Goal: Contribute content: Add original content to the website for others to see

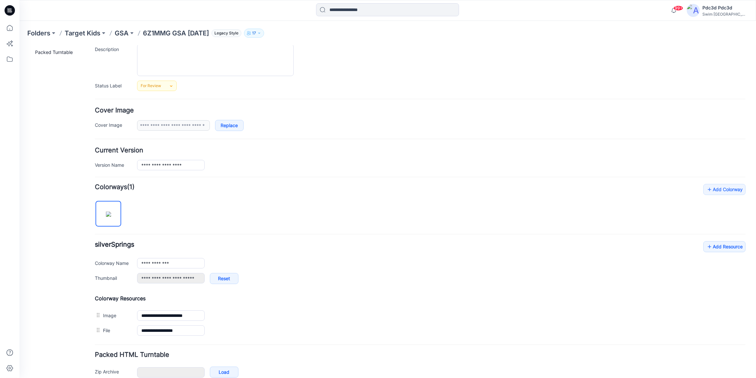
scroll to position [69, 0]
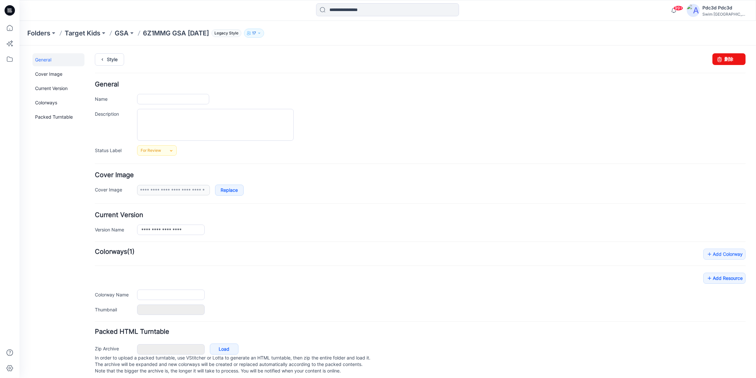
type input "**********"
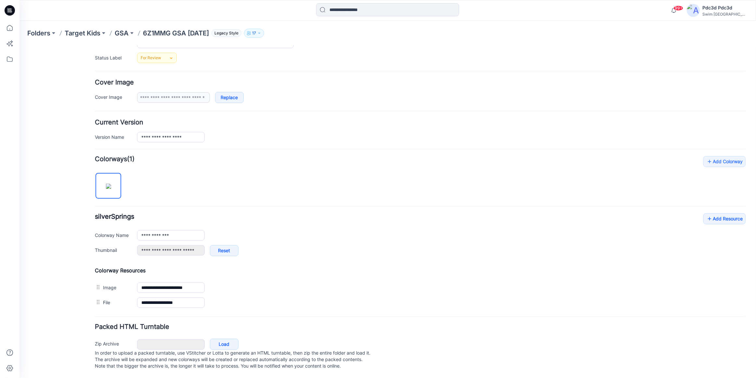
scroll to position [99, 0]
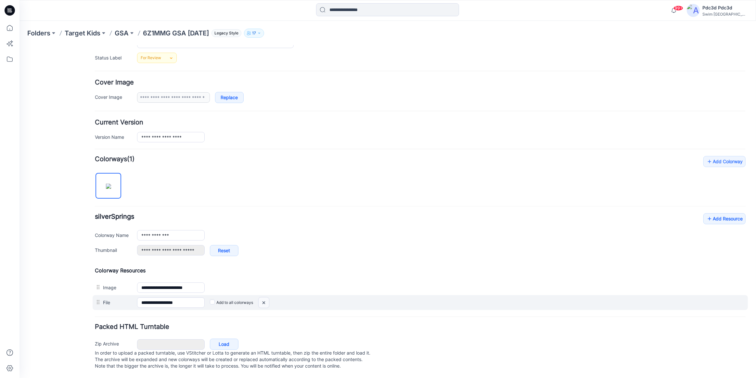
click at [266, 297] on img at bounding box center [264, 302] width 10 height 11
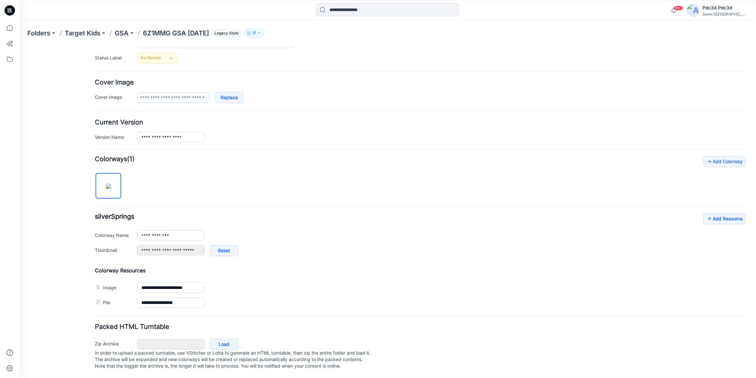
scroll to position [84, 0]
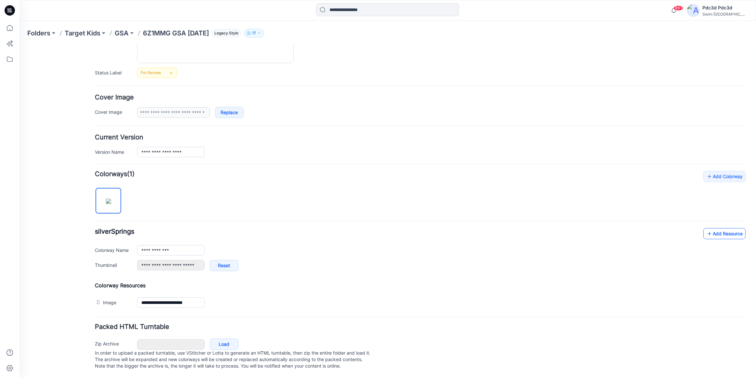
click at [724, 228] on link "Add Resource" at bounding box center [725, 233] width 42 height 11
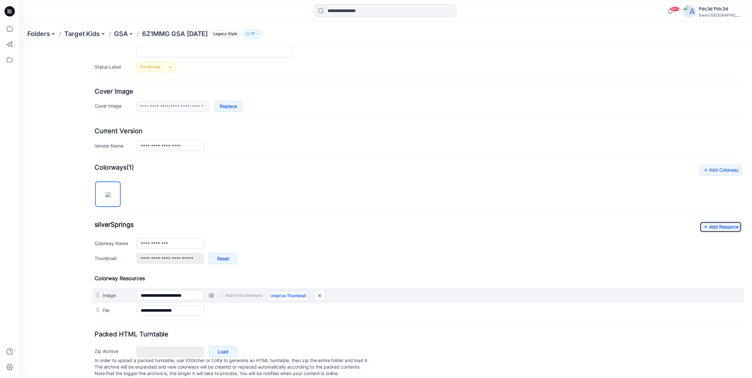
scroll to position [99, 0]
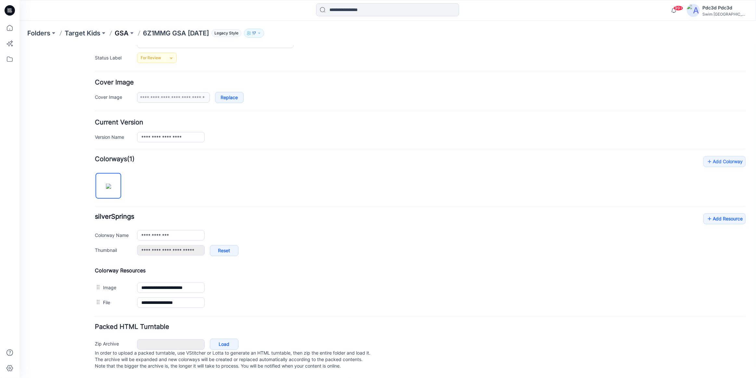
click at [120, 31] on p "GSA" at bounding box center [122, 33] width 14 height 9
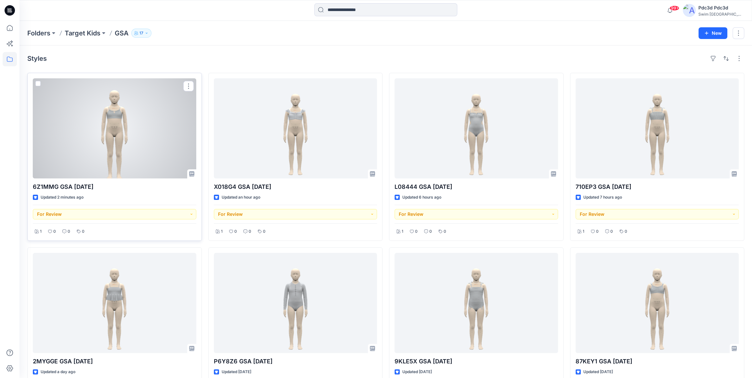
click at [118, 118] on div at bounding box center [115, 128] width 164 height 100
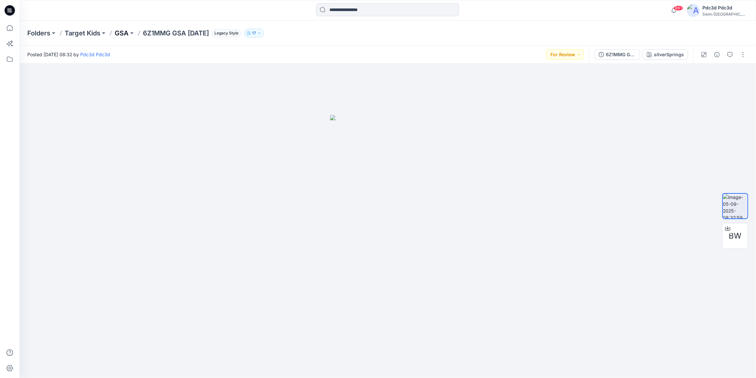
click at [119, 35] on p "GSA" at bounding box center [122, 33] width 14 height 9
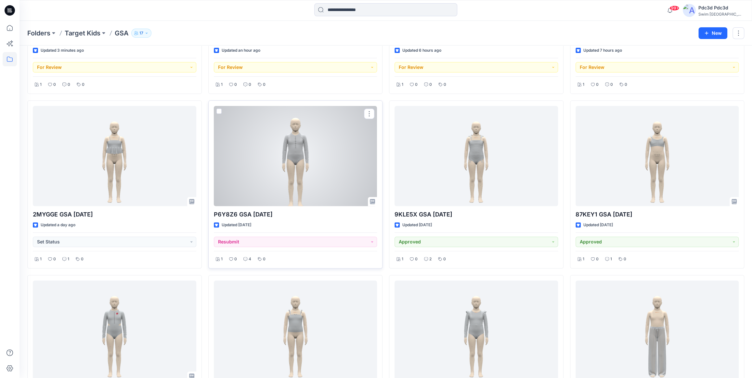
scroll to position [148, 0]
click at [246, 257] on icon at bounding box center [245, 258] width 4 height 4
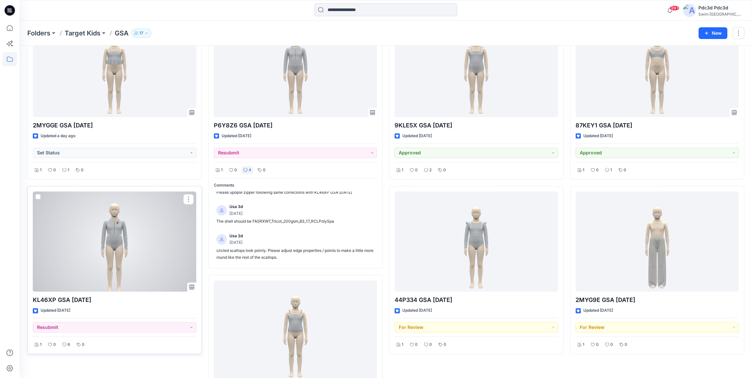
scroll to position [236, 0]
click at [68, 346] on p "6" at bounding box center [69, 344] width 3 height 7
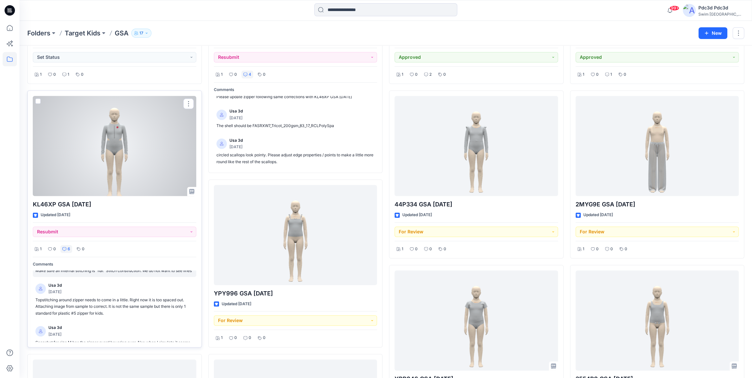
scroll to position [29, 0]
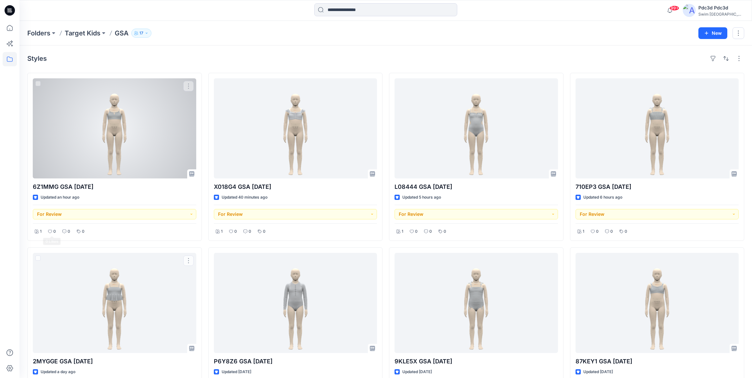
scroll to position [177, 0]
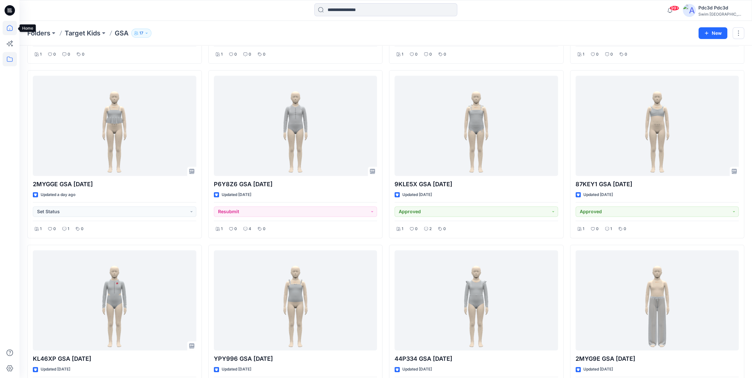
click at [9, 30] on icon at bounding box center [10, 28] width 14 height 14
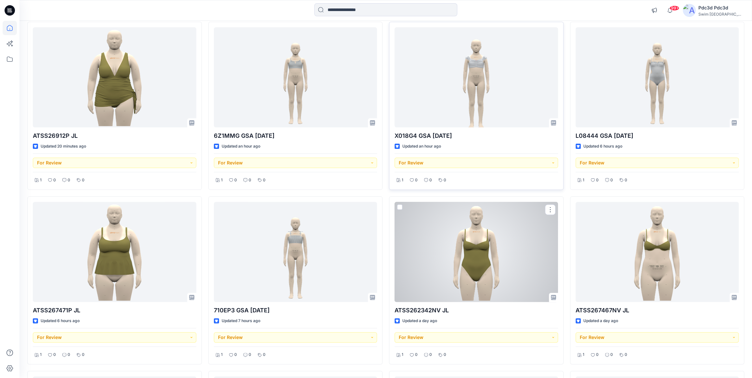
scroll to position [59, 0]
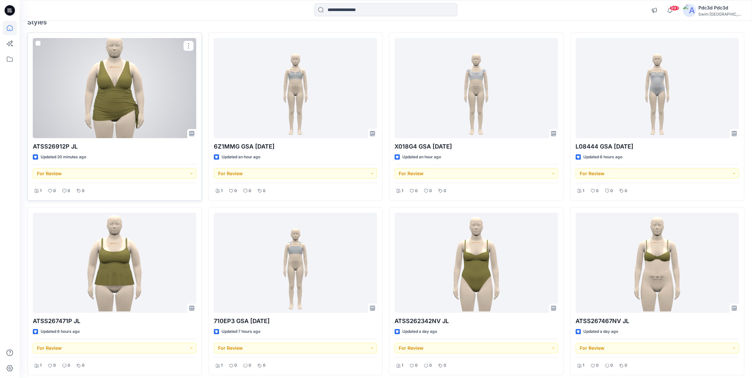
click at [117, 91] on div at bounding box center [115, 88] width 164 height 100
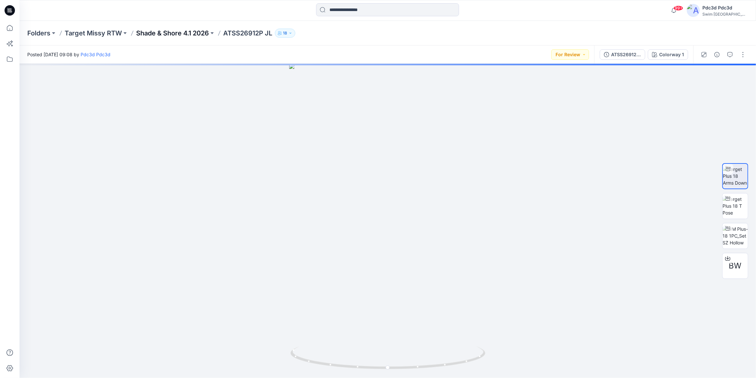
click at [160, 31] on p "Shade & Shore 4.1 2026" at bounding box center [172, 33] width 73 height 9
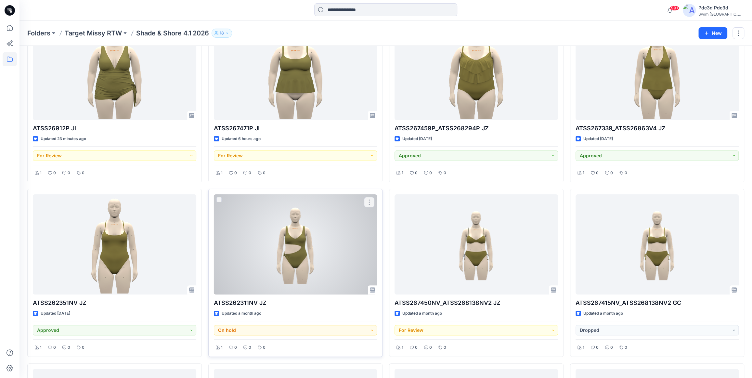
scroll to position [59, 0]
